Goal: Transaction & Acquisition: Book appointment/travel/reservation

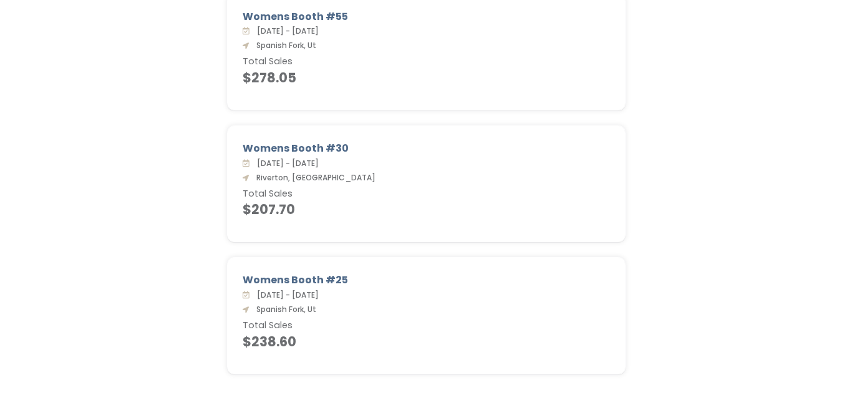
scroll to position [1010, 0]
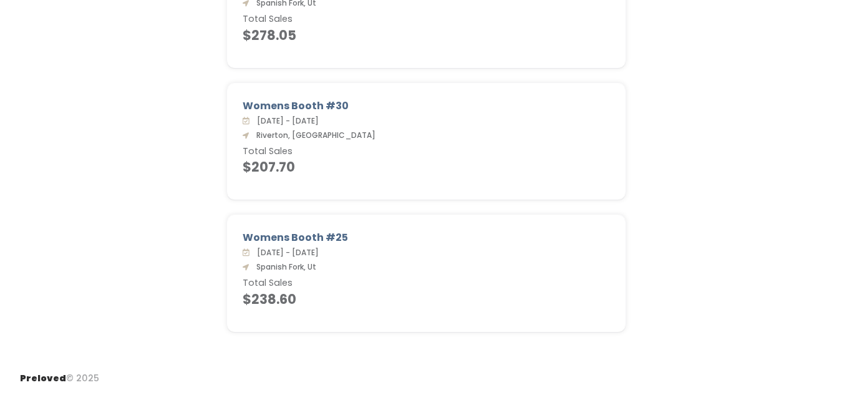
click at [802, 303] on div "Womens Booth #25 Sat. Aug 16 - Fri. Aug 22, 2025 Spanish Fork, Ut Total Sales $…" at bounding box center [425, 281] width 827 height 132
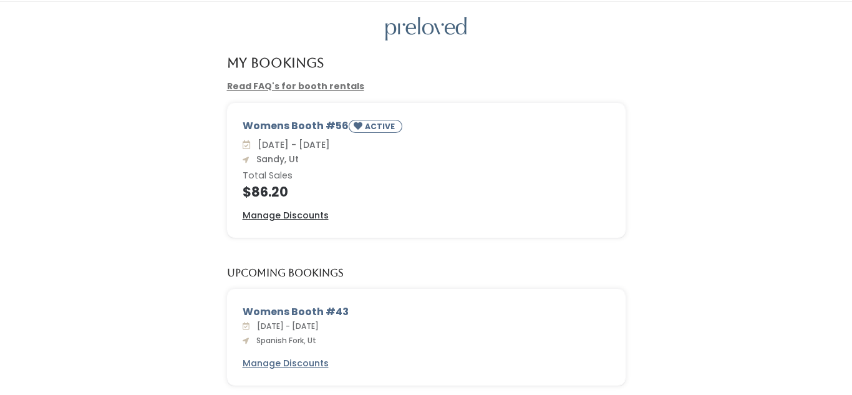
scroll to position [0, 0]
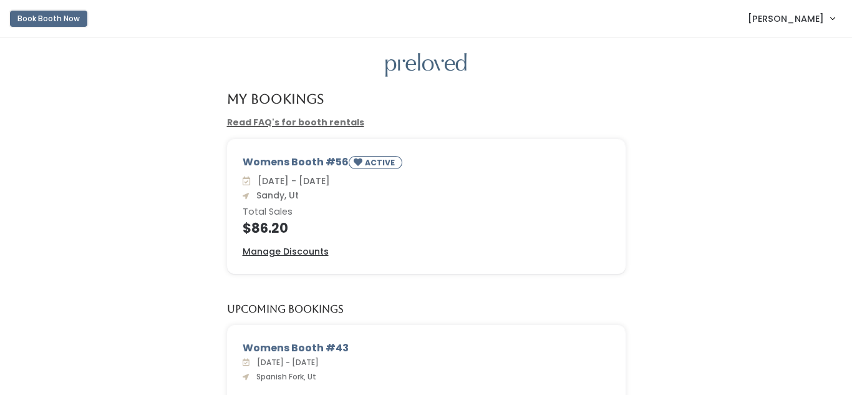
click at [53, 22] on button "Book Booth Now" at bounding box center [48, 19] width 77 height 16
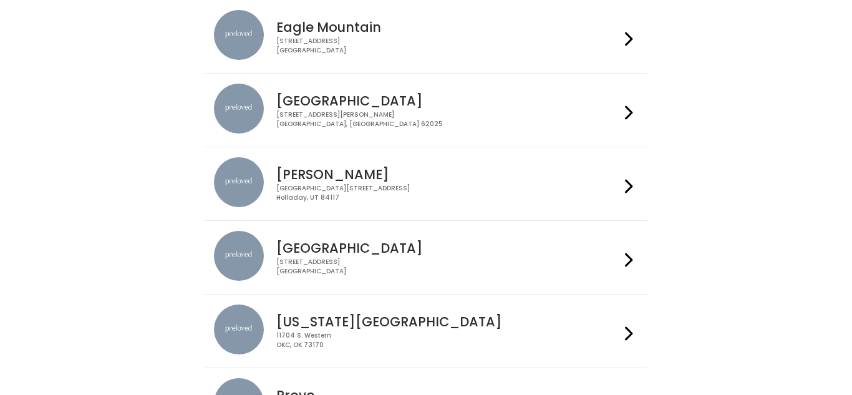
click at [590, 116] on div "1500 Troy Road, Unit A‑B Edwardsville, IL 62025" at bounding box center [447, 119] width 343 height 18
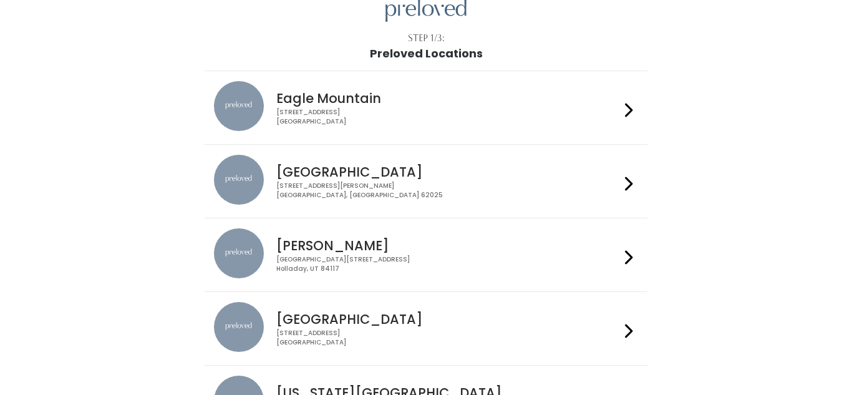
scroll to position [54, 0]
click at [579, 107] on div "Eagle Mountain 4342 E Pony Express Pkwy Suite 200 Eagle Mountain, UT 84005" at bounding box center [445, 104] width 348 height 45
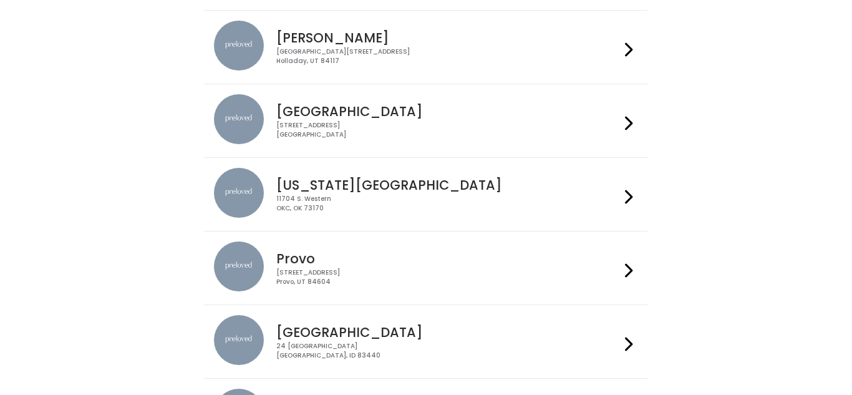
scroll to position [275, 0]
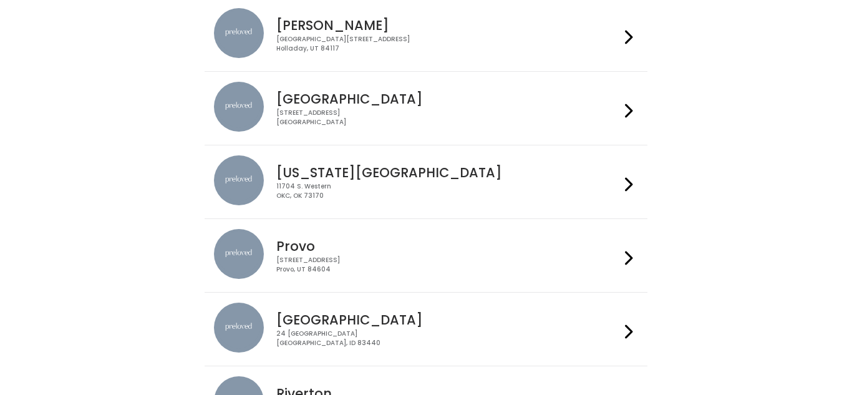
click at [550, 187] on div "11704 S. Western OKC, OK 73170" at bounding box center [447, 191] width 343 height 18
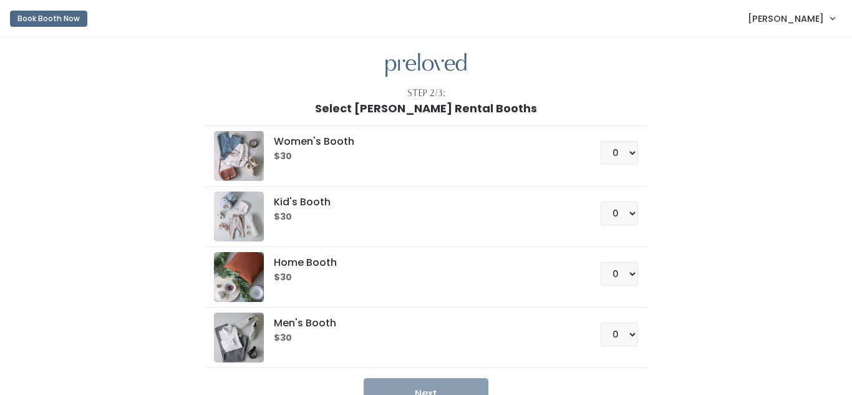
click at [603, 141] on select "0 1 2 3 4" at bounding box center [619, 153] width 37 height 24
click at [628, 155] on select "0 1 2 3 4" at bounding box center [619, 153] width 37 height 24
select select "1"
click at [603, 141] on select "0 1 2 3 4" at bounding box center [619, 153] width 37 height 24
click at [452, 381] on button "Next" at bounding box center [426, 393] width 125 height 31
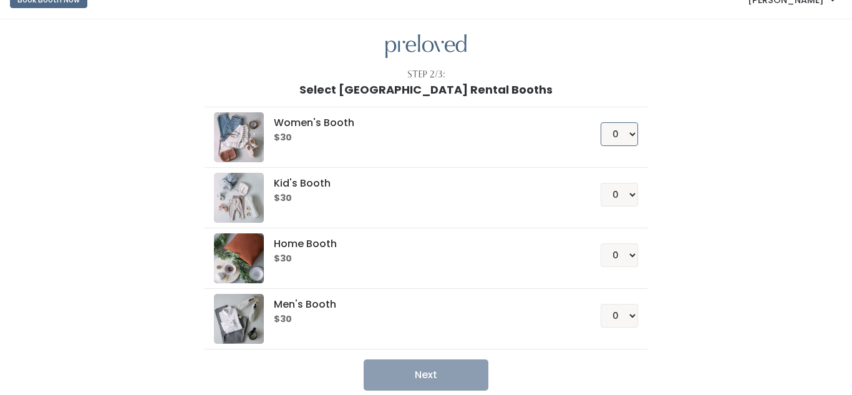
click at [638, 139] on select "0 1 2 3 4" at bounding box center [619, 134] width 37 height 24
select select "1"
click at [603, 122] on select "0 1 2 3 4" at bounding box center [619, 134] width 37 height 24
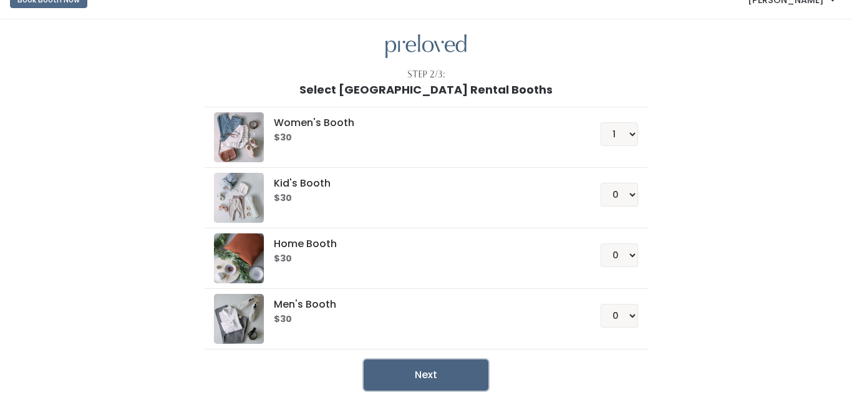
click at [431, 371] on button "Next" at bounding box center [426, 374] width 125 height 31
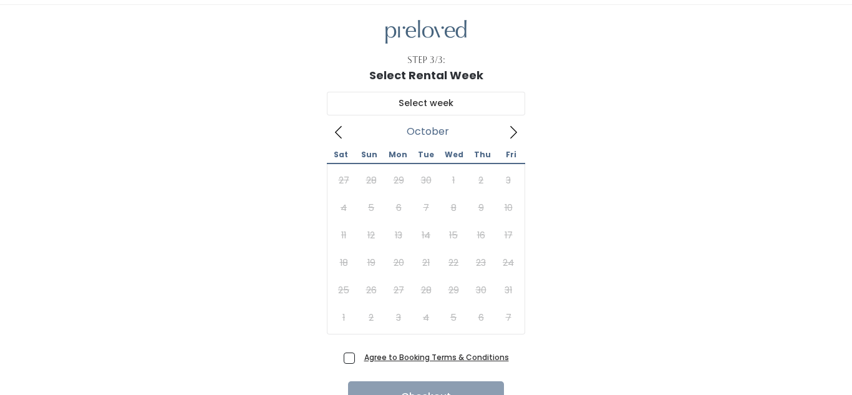
scroll to position [34, 0]
click at [510, 130] on icon at bounding box center [514, 131] width 14 height 14
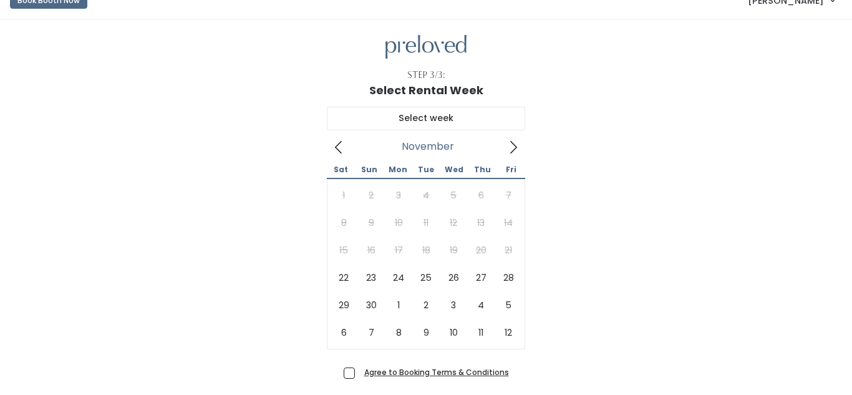
scroll to position [0, 0]
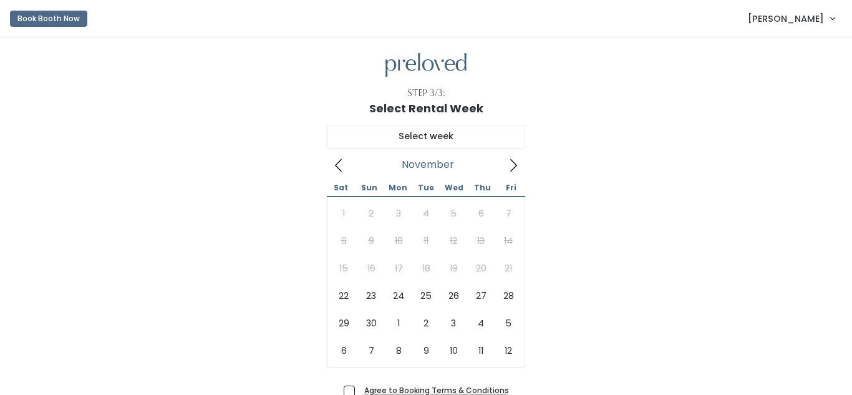
click at [335, 163] on icon at bounding box center [339, 165] width 14 height 14
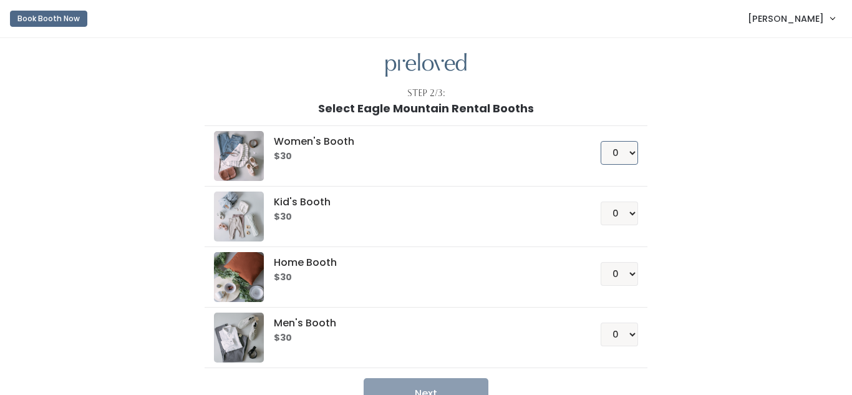
click at [634, 155] on select "0 1 2 3 4" at bounding box center [619, 153] width 37 height 24
select select "1"
click at [603, 141] on select "0 1 2 3 4" at bounding box center [619, 153] width 37 height 24
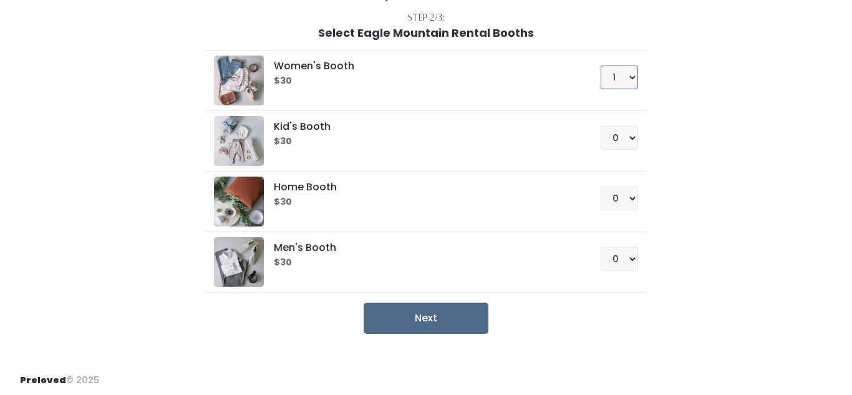
scroll to position [77, 0]
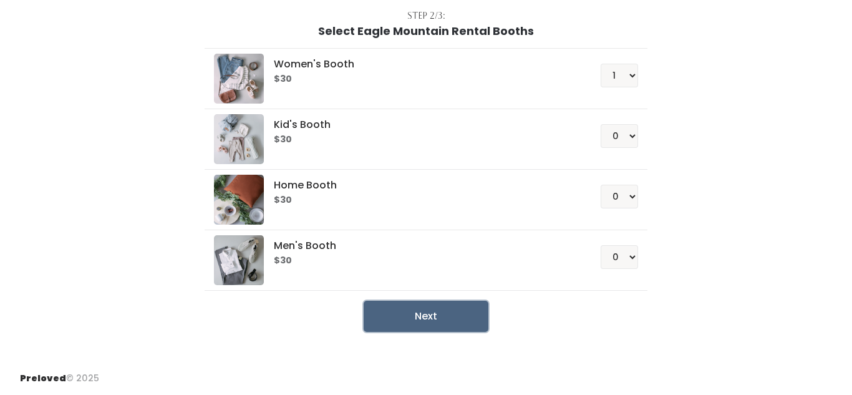
click at [452, 320] on button "Next" at bounding box center [426, 316] width 125 height 31
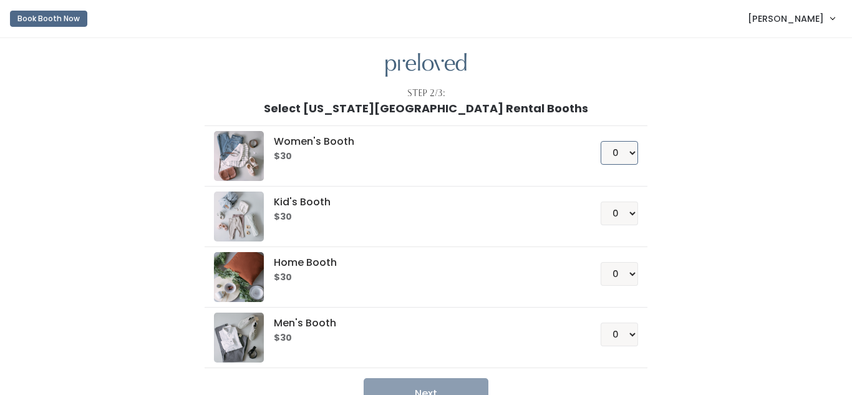
click at [634, 155] on select "0 1 2 3 4" at bounding box center [619, 153] width 37 height 24
select select "1"
click at [603, 141] on select "0 1 2 3 4" at bounding box center [619, 153] width 37 height 24
click at [442, 390] on button "Next" at bounding box center [426, 393] width 125 height 31
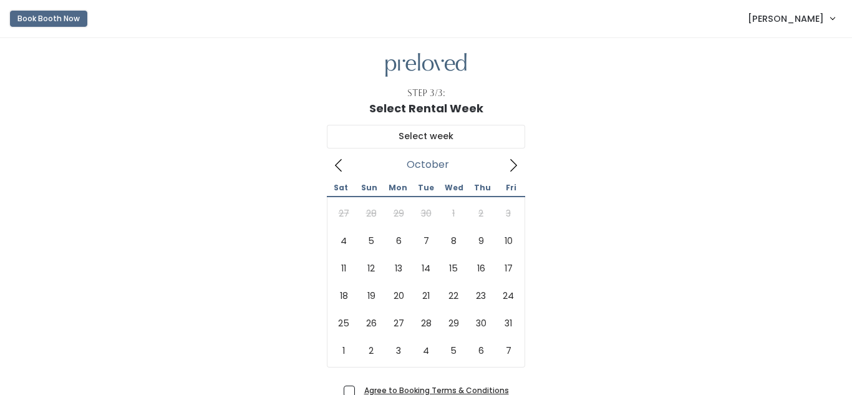
click at [50, 26] on button "Book Booth Now" at bounding box center [48, 19] width 77 height 16
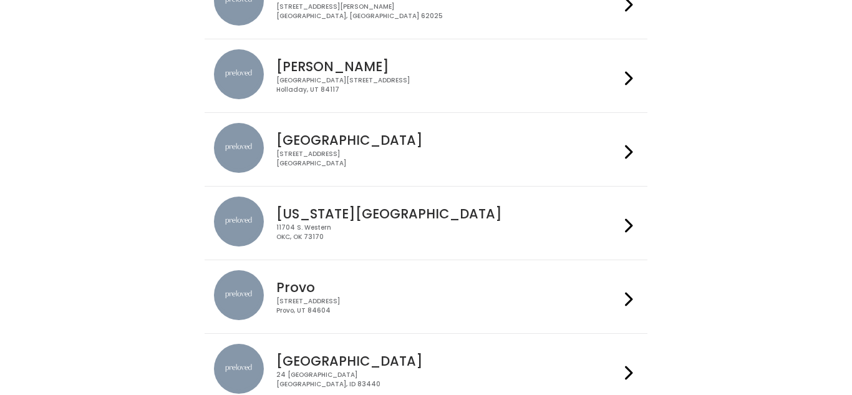
scroll to position [235, 0]
click at [581, 143] on h4 "[GEOGRAPHIC_DATA]" at bounding box center [447, 139] width 343 height 14
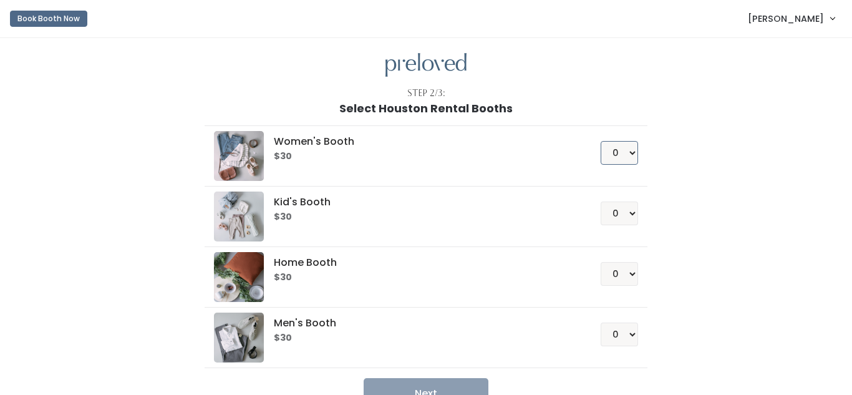
click at [633, 154] on select "0 1 2 3 4" at bounding box center [619, 153] width 37 height 24
select select "1"
click at [603, 141] on select "0 1 2 3 4" at bounding box center [619, 153] width 37 height 24
click at [443, 390] on button "Next" at bounding box center [426, 393] width 125 height 31
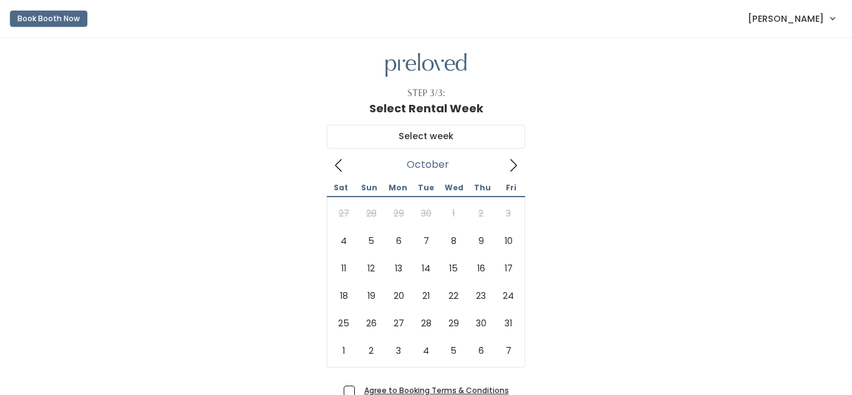
click at [57, 22] on button "Book Booth Now" at bounding box center [48, 19] width 77 height 16
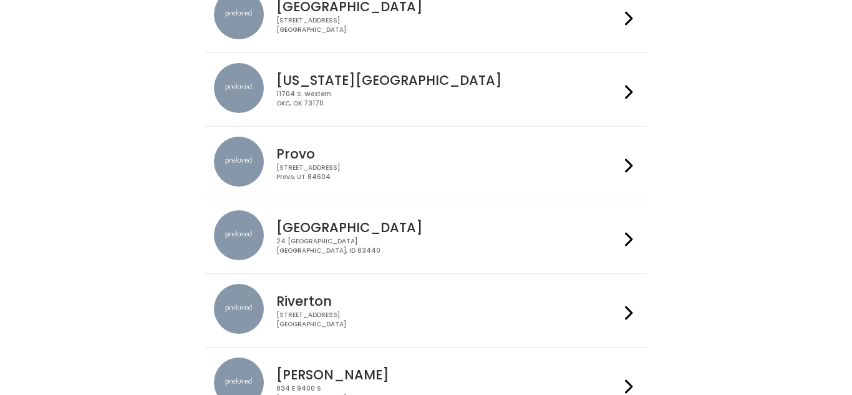
scroll to position [369, 0]
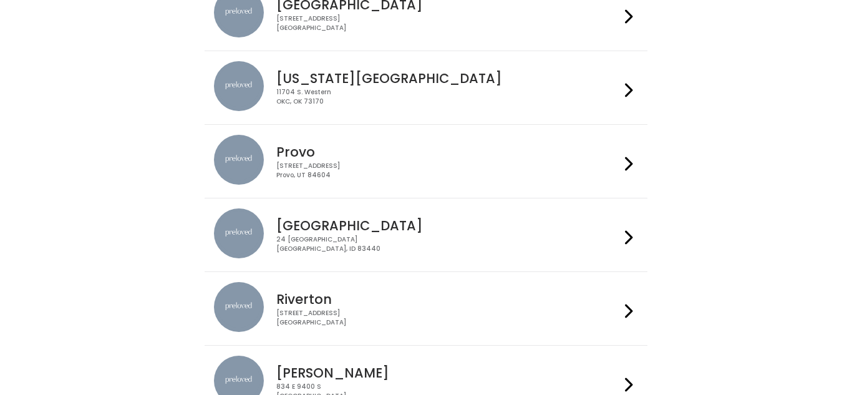
click at [590, 245] on div "24 South 1st West Rexburg, ID 83440" at bounding box center [447, 244] width 343 height 18
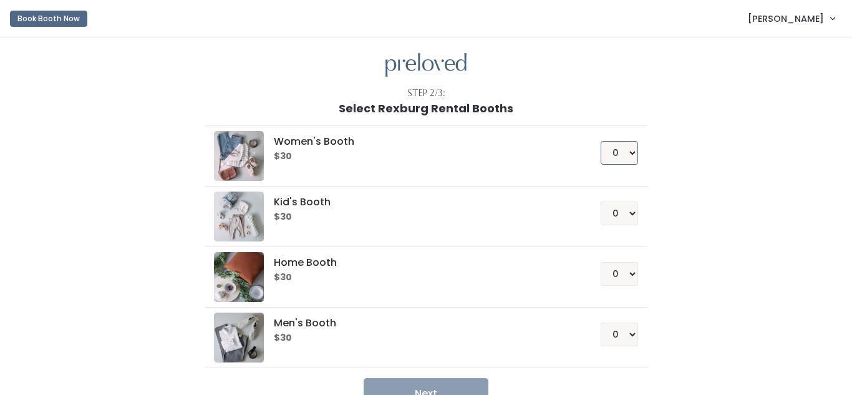
click at [636, 150] on select "0 1 2 3 4" at bounding box center [619, 153] width 37 height 24
select select "1"
click at [603, 141] on select "0 1 2 3 4" at bounding box center [619, 153] width 37 height 24
click at [433, 393] on button "Next" at bounding box center [426, 393] width 125 height 31
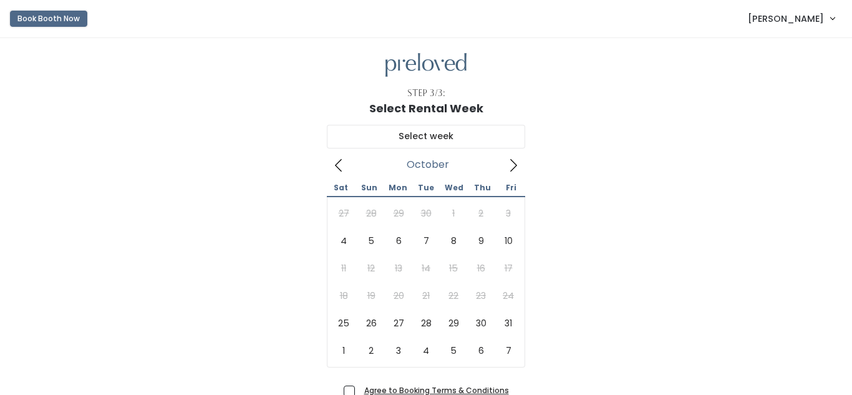
click at [56, 18] on button "Book Booth Now" at bounding box center [48, 19] width 77 height 16
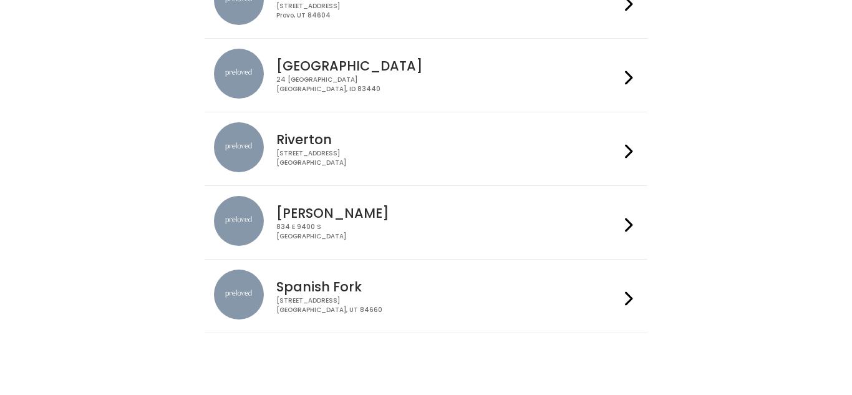
scroll to position [550, 0]
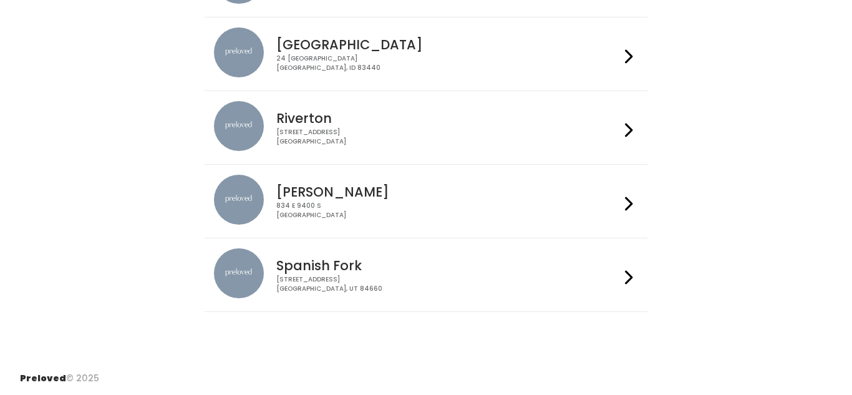
click at [572, 203] on div "834 E 9400 S Sandy, UT 84049" at bounding box center [447, 211] width 343 height 18
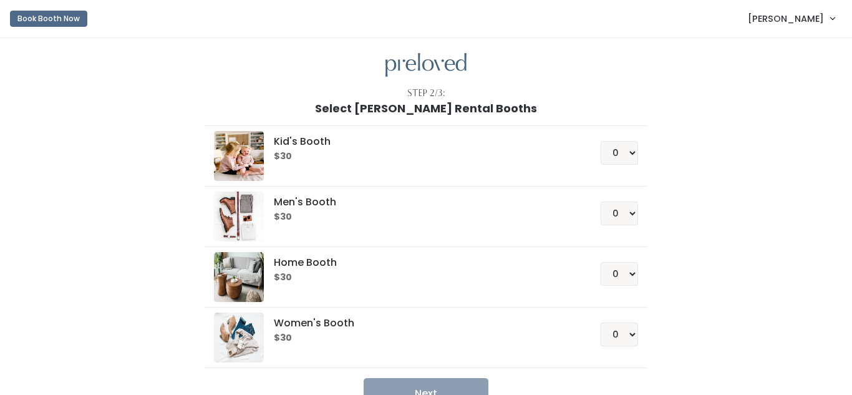
click at [635, 153] on select "0 1 2 3 4" at bounding box center [619, 153] width 37 height 24
click at [625, 156] on select "0 1 2 3 4" at bounding box center [619, 153] width 37 height 24
click at [634, 156] on select "0 1 2 3 4" at bounding box center [619, 153] width 37 height 24
click at [637, 156] on select "0 1 2 3 4" at bounding box center [619, 153] width 37 height 24
click at [634, 153] on select "0 1 2 3 4" at bounding box center [619, 153] width 37 height 24
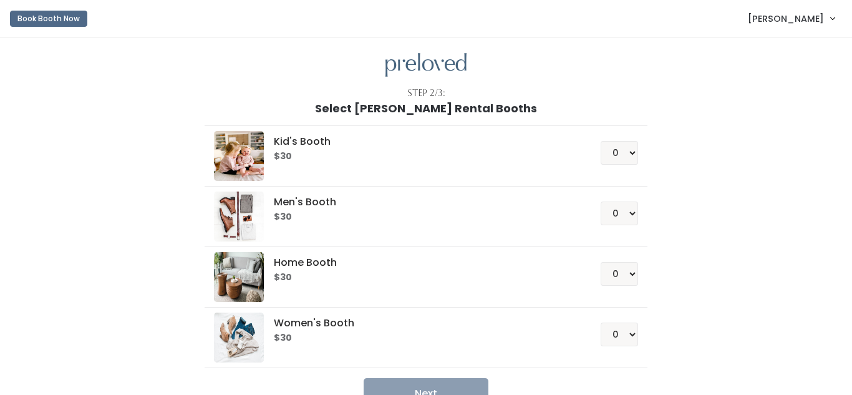
select select "1"
click at [603, 141] on select "0 1 2 3 4" at bounding box center [619, 153] width 37 height 24
click at [439, 391] on button "Next" at bounding box center [426, 393] width 125 height 31
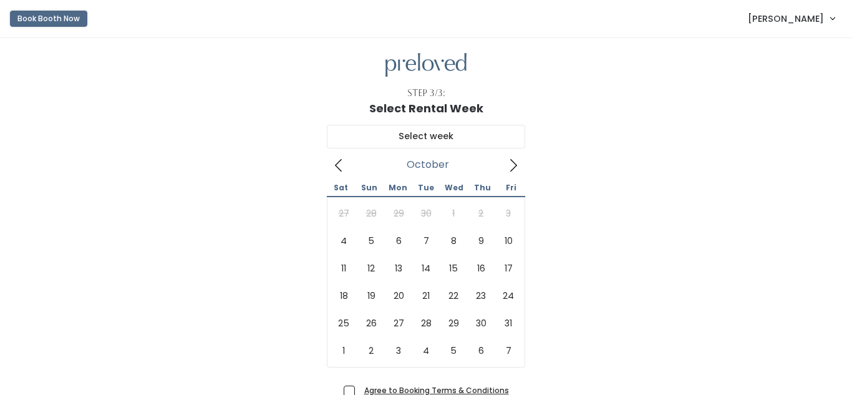
click at [56, 22] on button "Book Booth Now" at bounding box center [48, 19] width 77 height 16
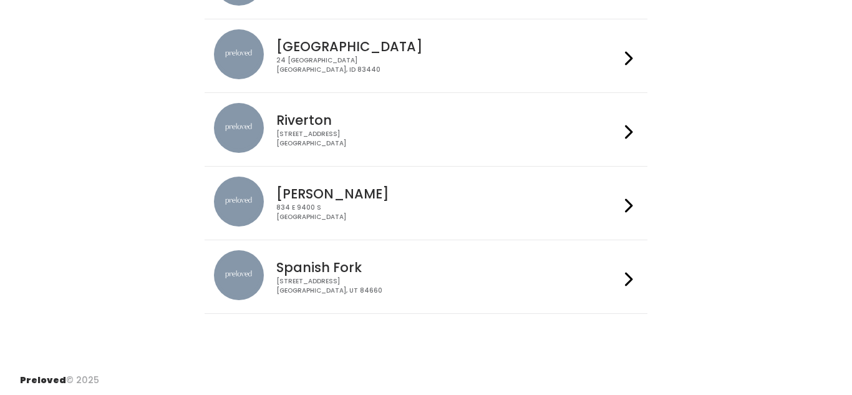
scroll to position [542, 0]
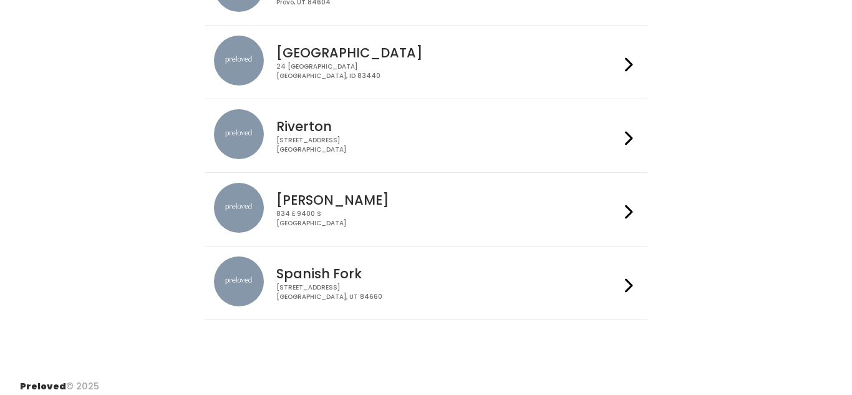
click at [525, 319] on li "Spanish Fork [STREET_ADDRESS]" at bounding box center [426, 283] width 442 height 74
click at [514, 301] on div "244 N Main St Spanish Fork, UT 84660" at bounding box center [447, 292] width 343 height 18
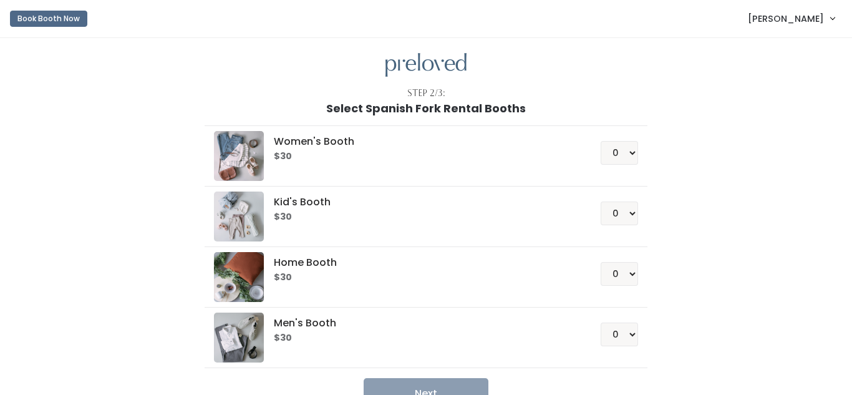
click at [778, 16] on span "[PERSON_NAME]" at bounding box center [786, 19] width 76 height 14
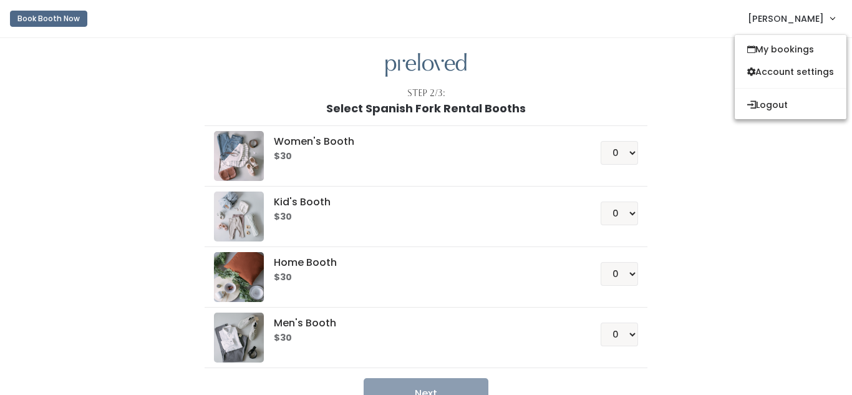
click at [432, 84] on div "Step 2/3: Select Spanish Fork Rental Booths Women's Booth $30 0 1 2 3 4 Kid's B…" at bounding box center [426, 238] width 852 height 401
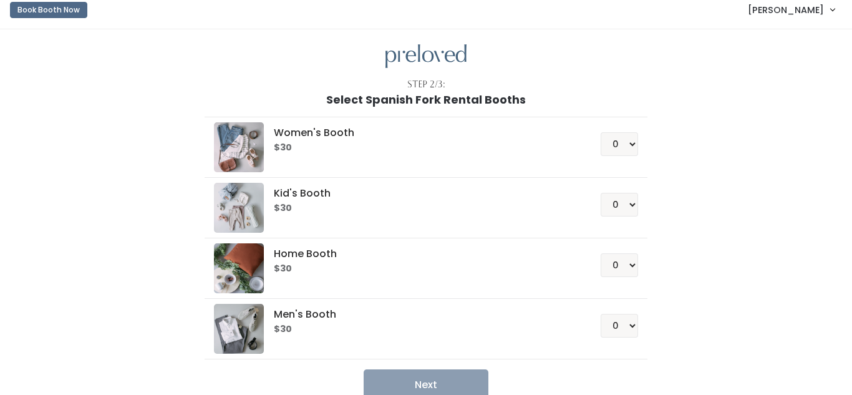
scroll to position [11, 0]
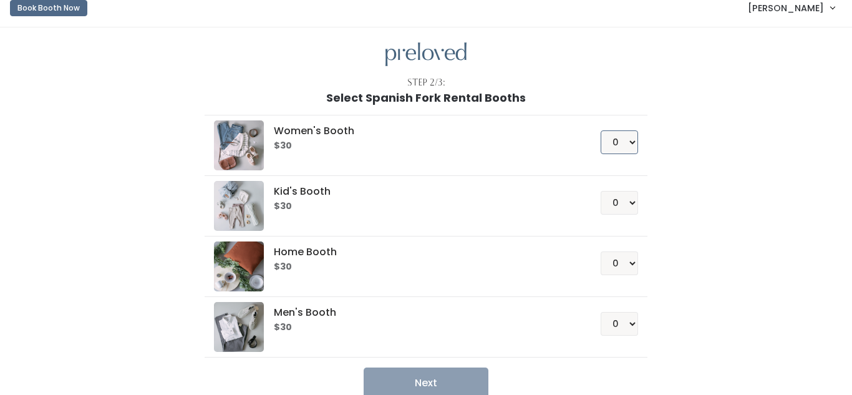
click at [635, 132] on select "0 1 2 3 4" at bounding box center [619, 142] width 37 height 24
click at [603, 130] on select "0 1 2 3 4" at bounding box center [619, 142] width 37 height 24
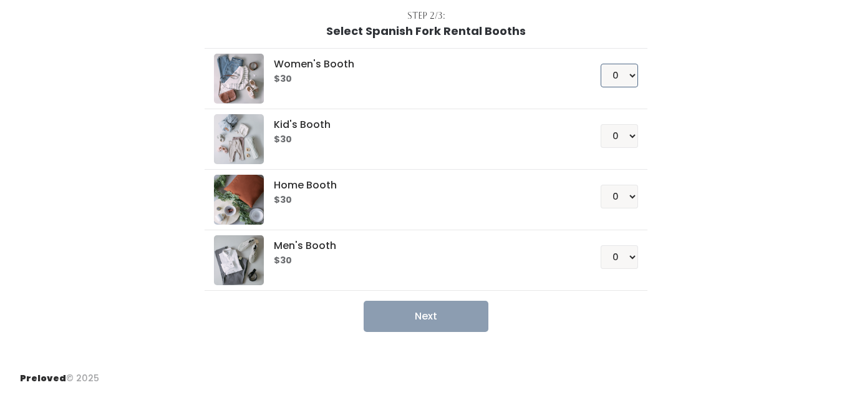
click at [632, 74] on select "0 1 2 3 4" at bounding box center [619, 76] width 37 height 24
select select "1"
click at [603, 64] on select "0 1 2 3 4" at bounding box center [619, 76] width 37 height 24
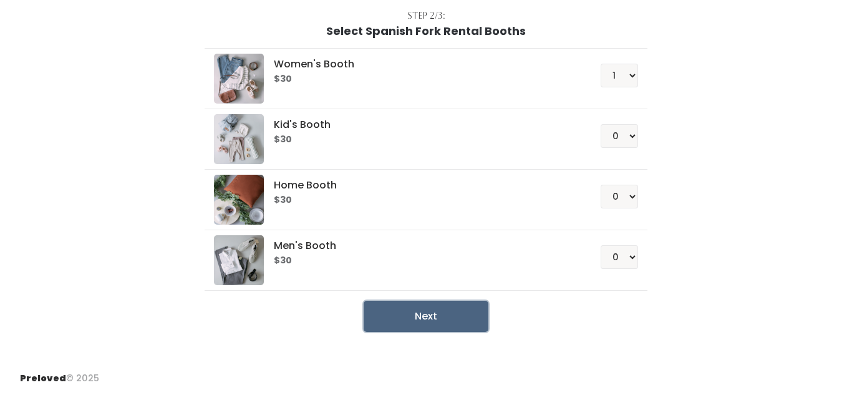
click at [441, 323] on button "Next" at bounding box center [426, 316] width 125 height 31
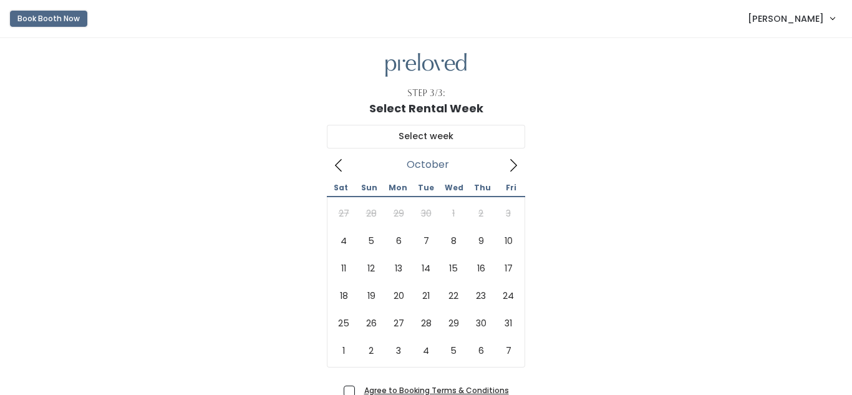
click at [61, 22] on button "Book Booth Now" at bounding box center [48, 19] width 77 height 16
